Goal: Information Seeking & Learning: Learn about a topic

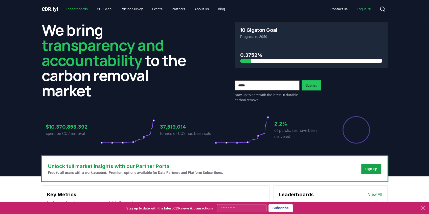
click at [81, 8] on link "Leaderboards" at bounding box center [77, 9] width 30 height 9
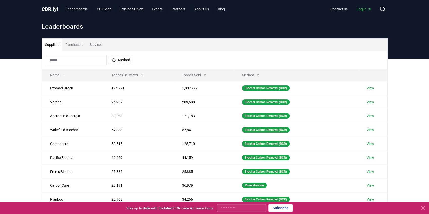
click at [256, 75] on icon at bounding box center [258, 75] width 4 height 4
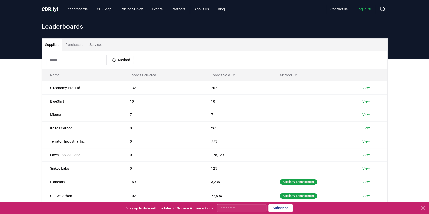
click at [290, 76] on button "Method" at bounding box center [289, 75] width 26 height 10
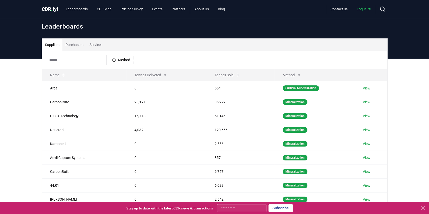
click at [66, 61] on input at bounding box center [76, 60] width 61 height 10
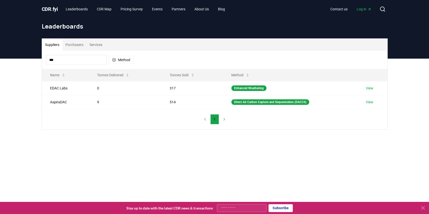
type input "***"
click at [126, 59] on button "Method" at bounding box center [121, 60] width 25 height 8
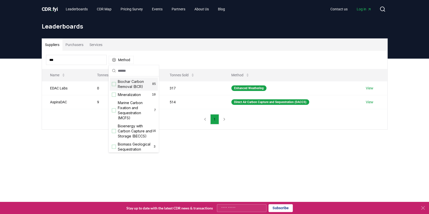
drag, startPoint x: 84, startPoint y: 61, endPoint x: 44, endPoint y: 58, distance: 39.8
click at [48, 58] on input "***" at bounding box center [76, 60] width 61 height 10
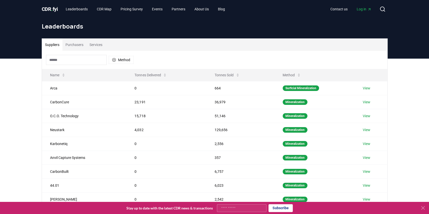
click at [120, 60] on button "Method" at bounding box center [121, 60] width 25 height 8
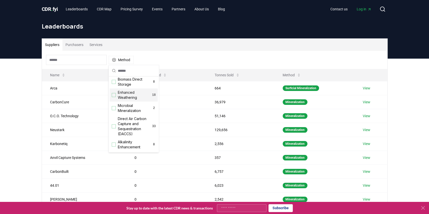
scroll to position [84, 0]
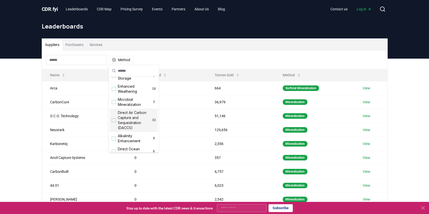
click at [127, 124] on span "Direct Air Carbon Capture and Sequestration (DACCS)" at bounding box center [135, 120] width 34 height 20
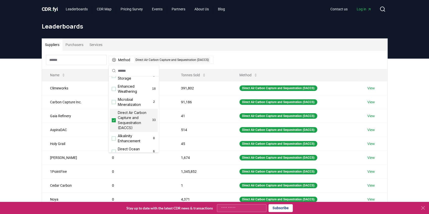
click at [12, 117] on div "Suppliers Purchasers Services Method 1 Direct Air Carbon Capture and Sequestrat…" at bounding box center [214, 160] width 429 height 202
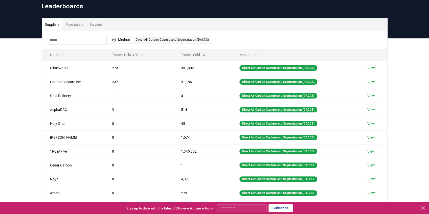
scroll to position [0, 0]
